Goal: Task Accomplishment & Management: Manage account settings

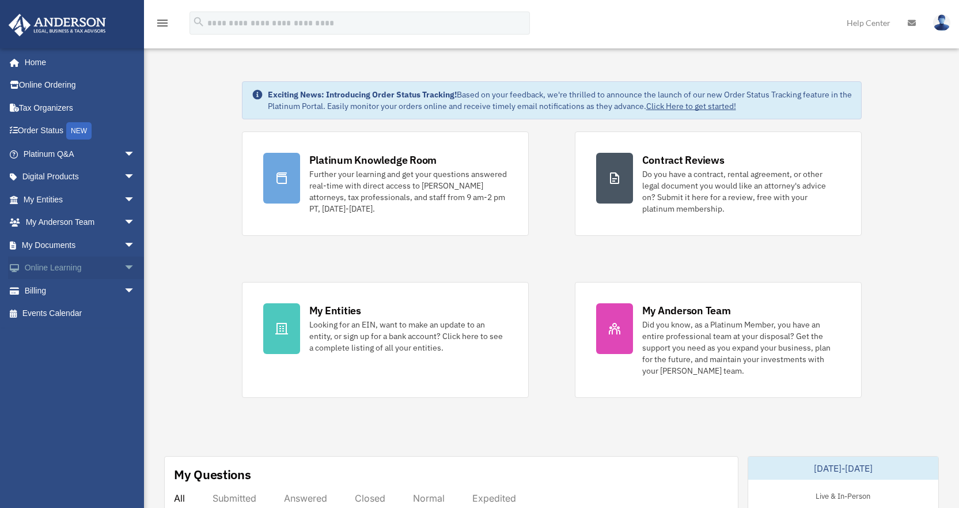
click at [27, 265] on link "Online Learning arrow_drop_down" at bounding box center [80, 267] width 145 height 23
click at [33, 294] on link "Billing arrow_drop_down" at bounding box center [80, 290] width 145 height 23
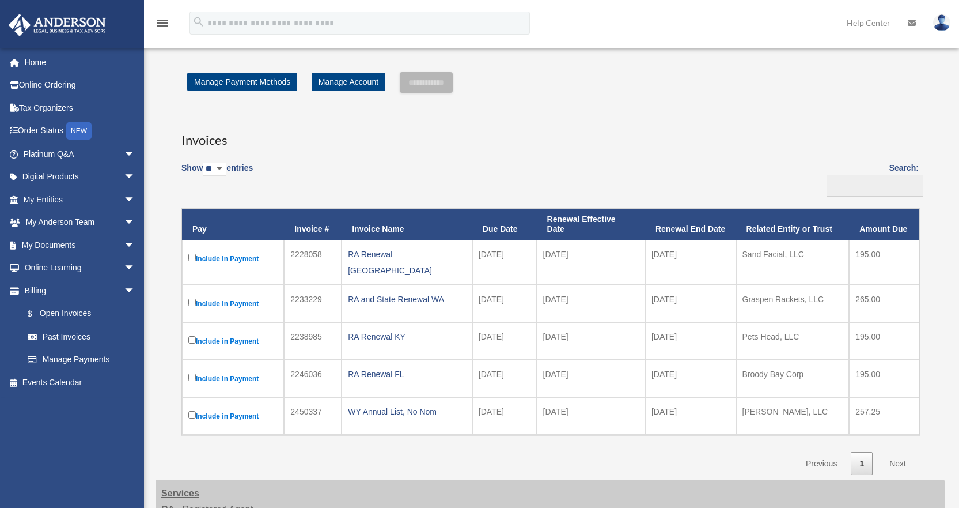
click at [124, 286] on span "arrow_drop_down" at bounding box center [135, 291] width 23 height 24
click at [124, 286] on span "arrow_drop_up" at bounding box center [135, 291] width 23 height 24
click at [65, 312] on link "$ Open Invoices" at bounding box center [84, 314] width 137 height 24
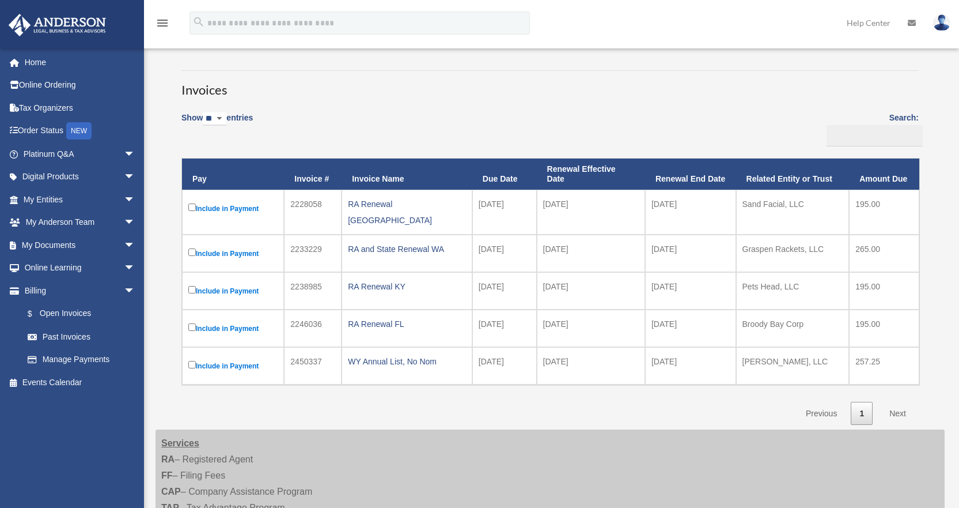
scroll to position [115, 0]
